Goal: Task Accomplishment & Management: Use online tool/utility

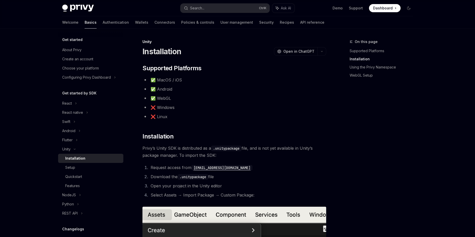
scroll to position [339, 0]
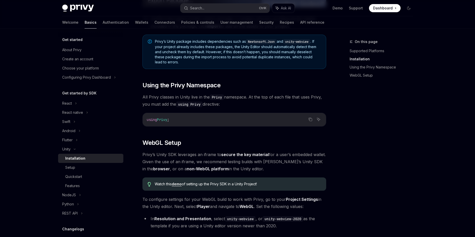
click at [258, 102] on span "All Privy classes in Unity live in the Privy namespace. At the top of each file…" at bounding box center [234, 100] width 184 height 14
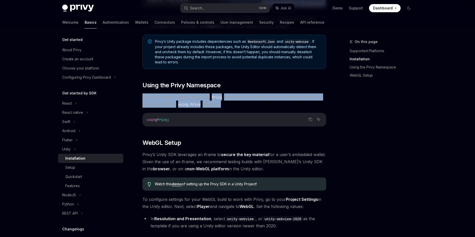
click at [226, 102] on span "All Privy classes in Unity live in the Privy namespace. At the top of each file…" at bounding box center [234, 100] width 184 height 14
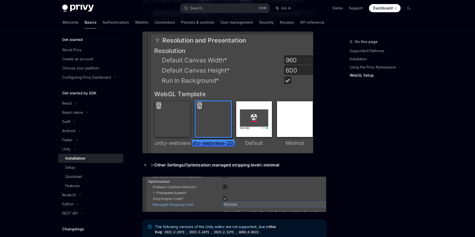
scroll to position [509, 0]
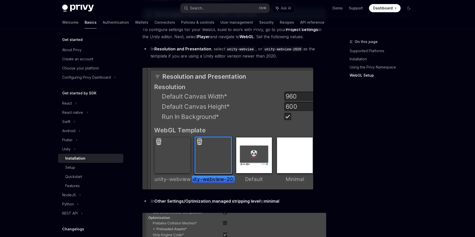
click at [286, 57] on li "In Resolution and Presentation , select unity-webview , or unity-webview-2020 a…" at bounding box center [234, 52] width 184 height 14
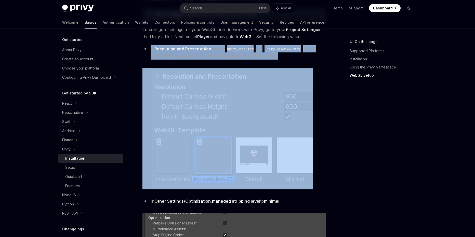
click at [286, 57] on li "In Resolution and Presentation , select unity-webview , or unity-webview-2020 a…" at bounding box center [234, 52] width 184 height 14
click at [297, 57] on li "In Resolution and Presentation , select unity-webview , or unity-webview-2020 a…" at bounding box center [234, 52] width 184 height 14
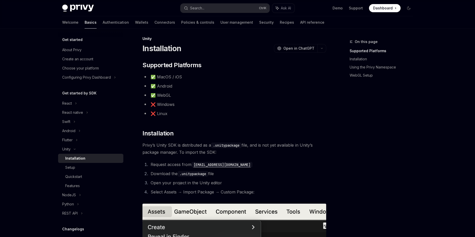
scroll to position [0, 0]
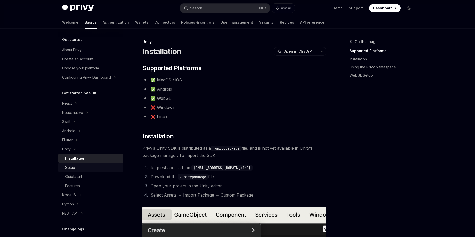
click at [77, 167] on div "Setup" at bounding box center [92, 168] width 55 height 6
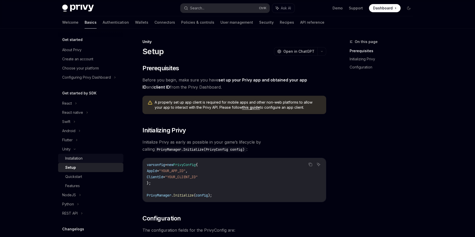
click at [110, 158] on div "Installation" at bounding box center [92, 158] width 55 height 6
type textarea "*"
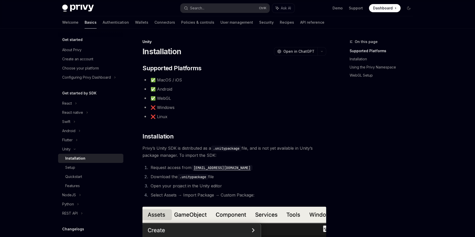
click at [398, 137] on div "On this page Supported Platforms Installation Using the Privy Namespace WebGL S…" at bounding box center [377, 138] width 77 height 198
drag, startPoint x: 387, startPoint y: 110, endPoint x: 366, endPoint y: 133, distance: 31.4
click at [387, 110] on div "On this page Supported Platforms Installation Using the Privy Namespace WebGL S…" at bounding box center [377, 138] width 77 height 198
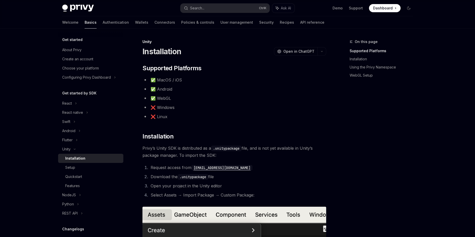
click at [348, 132] on div "On this page Supported Platforms Installation Using the Privy Namespace WebGL S…" at bounding box center [377, 138] width 77 height 198
click at [219, 150] on code ".unitypackage" at bounding box center [226, 149] width 31 height 6
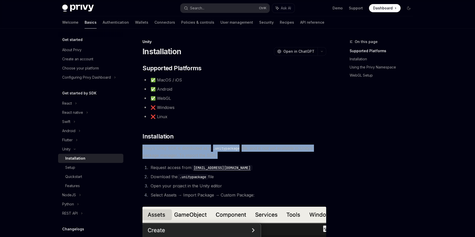
click at [219, 150] on code ".unitypackage" at bounding box center [226, 149] width 31 height 6
click at [281, 158] on span "Privy’s Unity SDK is distributed as a .unitypackage file, and is not yet availa…" at bounding box center [234, 152] width 184 height 14
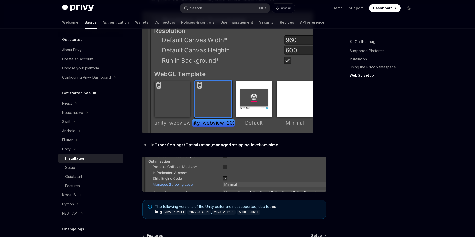
scroll to position [623, 0]
